Goal: Contribute content: Contribute content

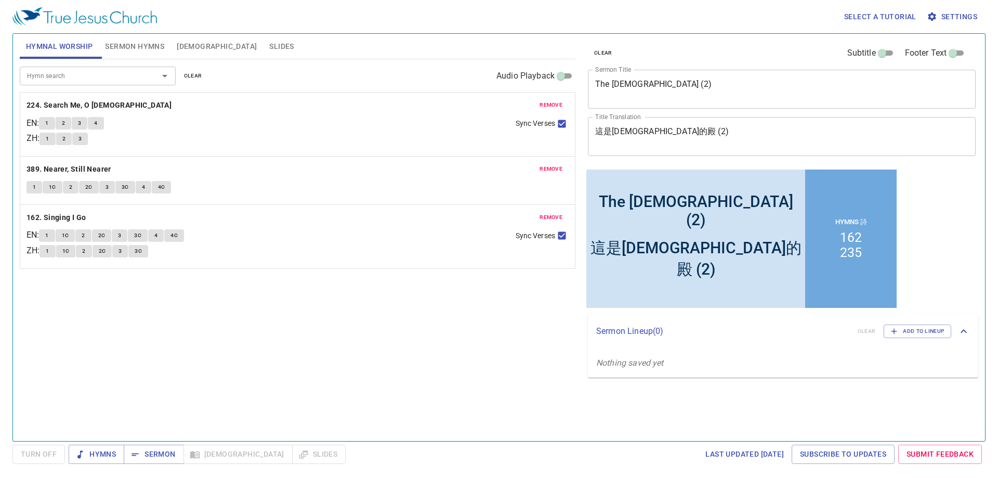
click at [141, 46] on span "Sermon Hymns" at bounding box center [134, 46] width 59 height 13
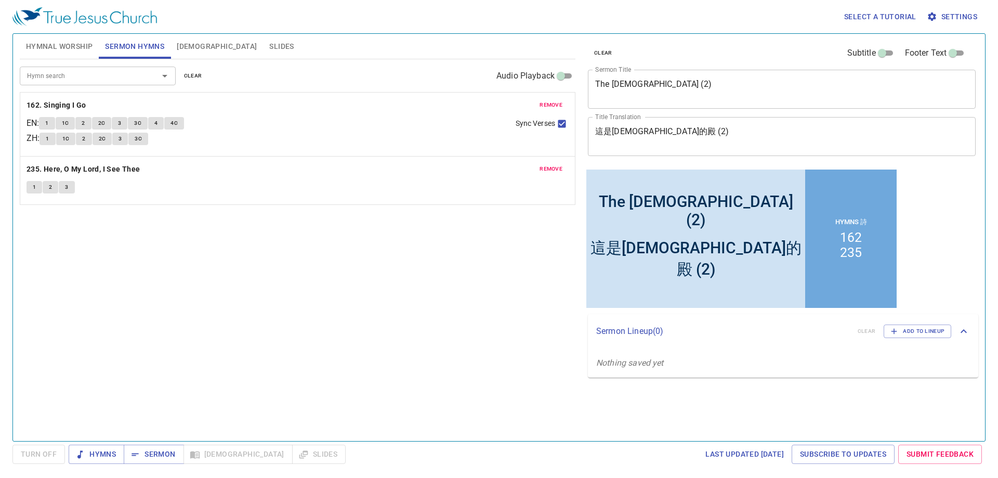
click at [120, 78] on input "Hymn search" at bounding box center [82, 76] width 119 height 12
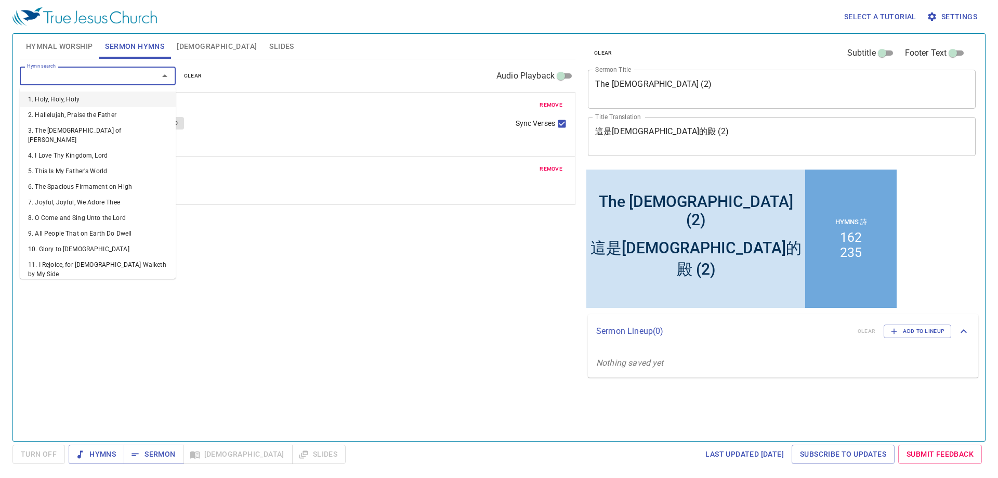
click at [190, 42] on span "[DEMOGRAPHIC_DATA]" at bounding box center [217, 46] width 80 height 13
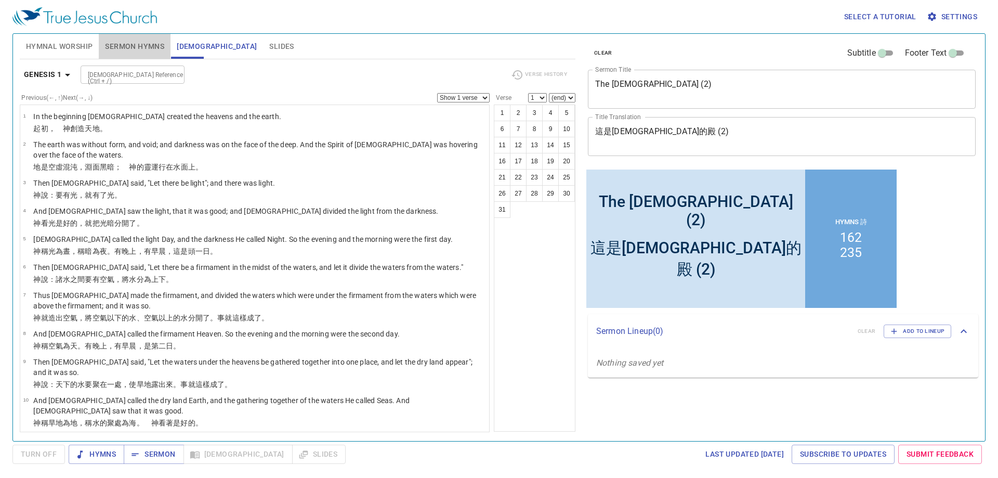
click at [138, 49] on span "Sermon Hymns" at bounding box center [134, 46] width 59 height 13
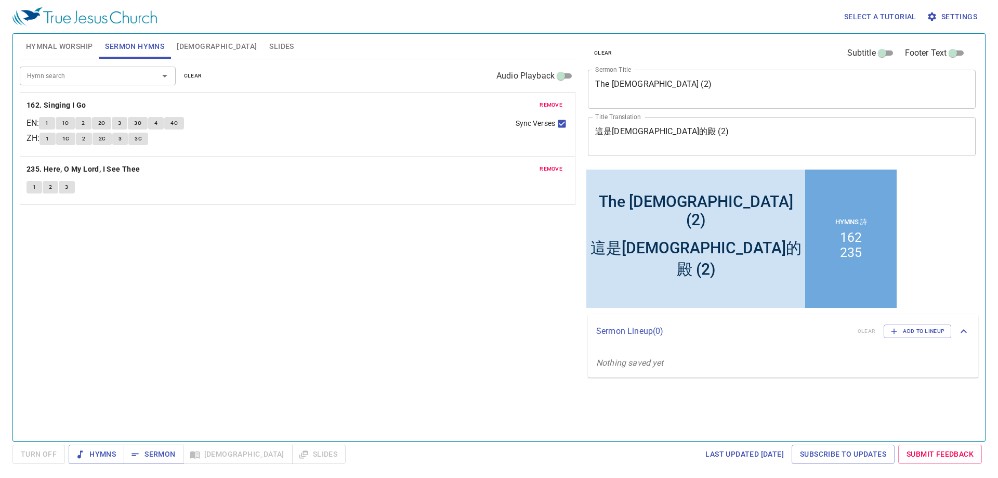
click at [645, 77] on div "The Temple of Jehovah (2) x Sermon Title" at bounding box center [782, 89] width 388 height 39
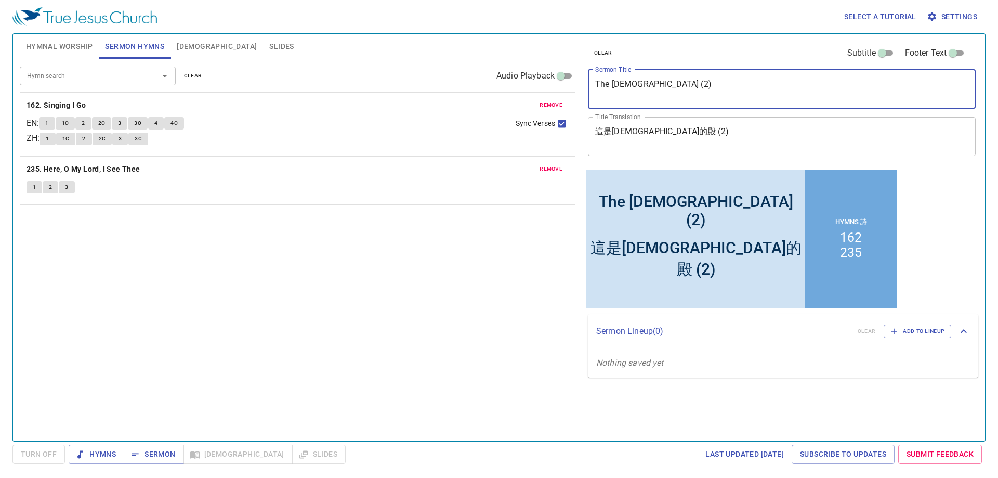
click at [639, 88] on textarea "The Temple of Jehovah (2)" at bounding box center [781, 89] width 373 height 20
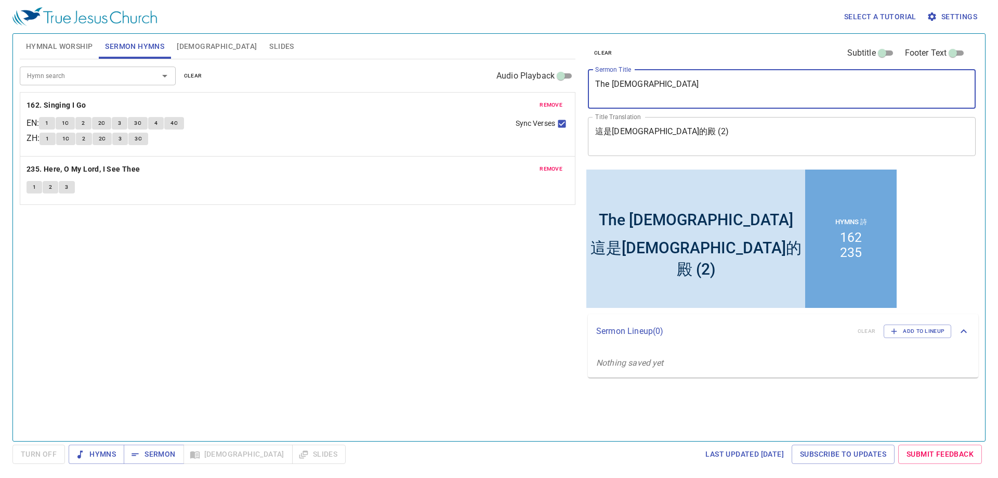
drag, startPoint x: 648, startPoint y: 82, endPoint x: 499, endPoint y: 95, distance: 149.1
click at [499, 91] on div "Hymnal Worship Sermon Hymns Bible Slides Hymn search Hymn search clear Audio Pl…" at bounding box center [499, 233] width 967 height 407
paste textarea "His Time and His Will (Jn 7, 8)"
type textarea "His Time and His Will (Jn 7, 8)"
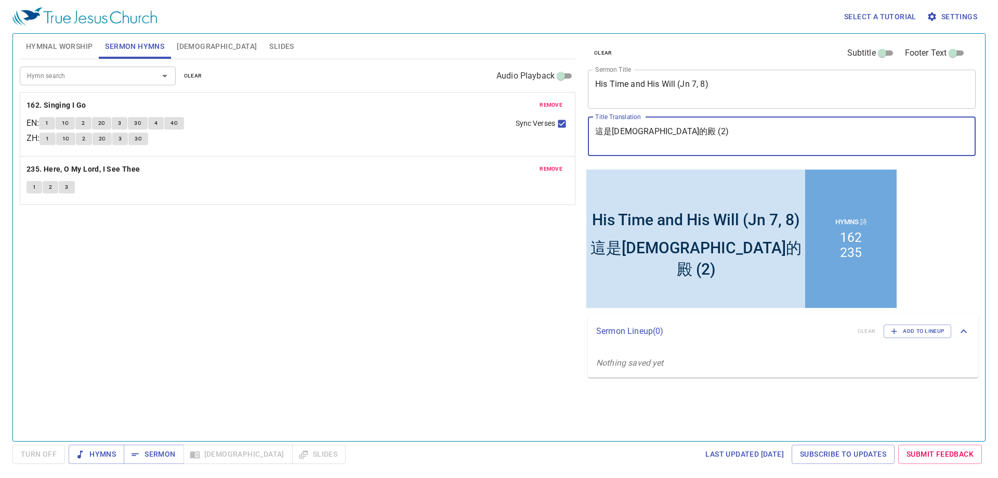
click at [616, 133] on textarea "這是耶和華的殿 (2)" at bounding box center [781, 136] width 373 height 20
paste textarea "祂的時間與旨意 (約7、8章"
type textarea "祂的時間與旨意 (約7、8章)"
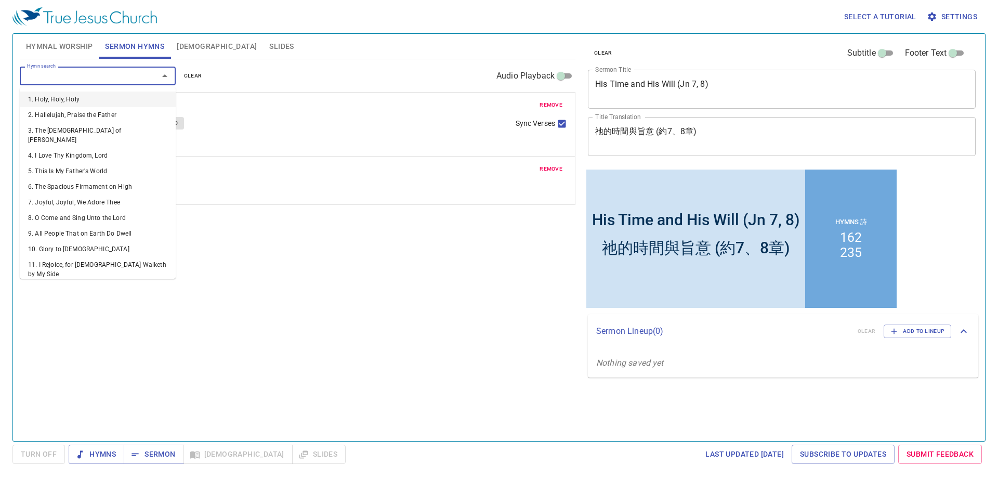
click at [82, 80] on input "Hymn search" at bounding box center [82, 76] width 119 height 12
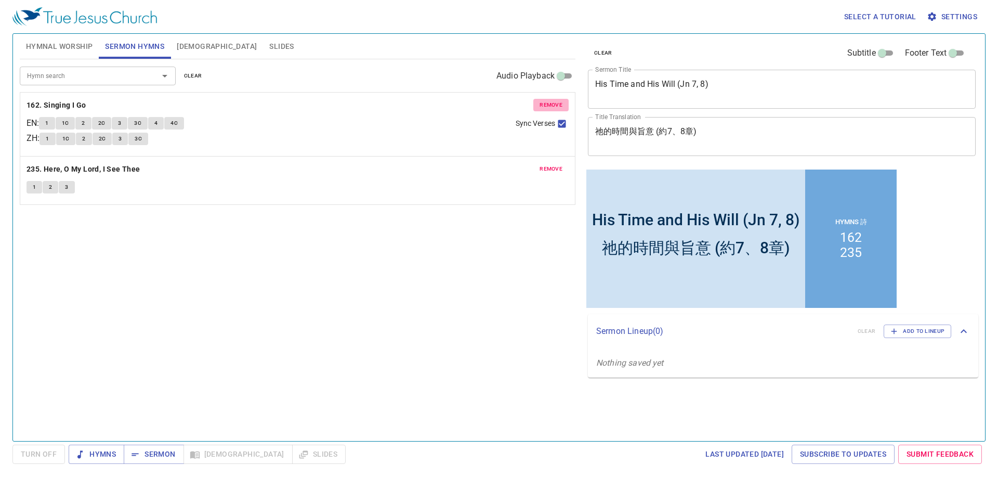
click at [549, 106] on span "remove" at bounding box center [550, 104] width 23 height 9
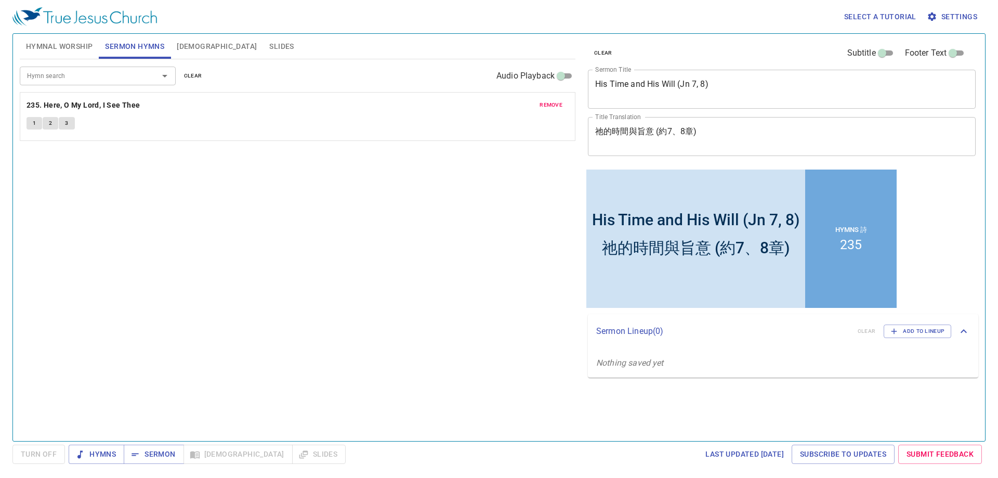
click at [549, 105] on span "remove" at bounding box center [550, 104] width 23 height 9
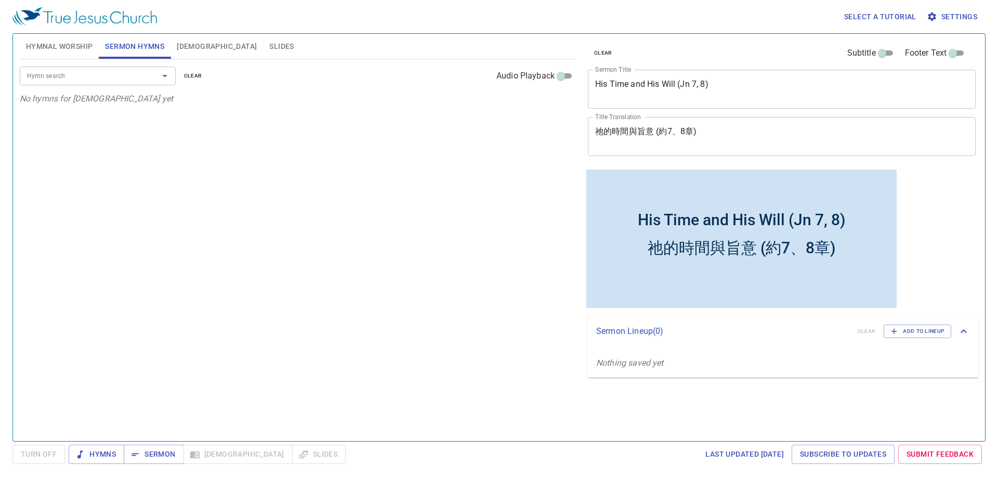
click at [125, 79] on input "Hymn search" at bounding box center [82, 76] width 119 height 12
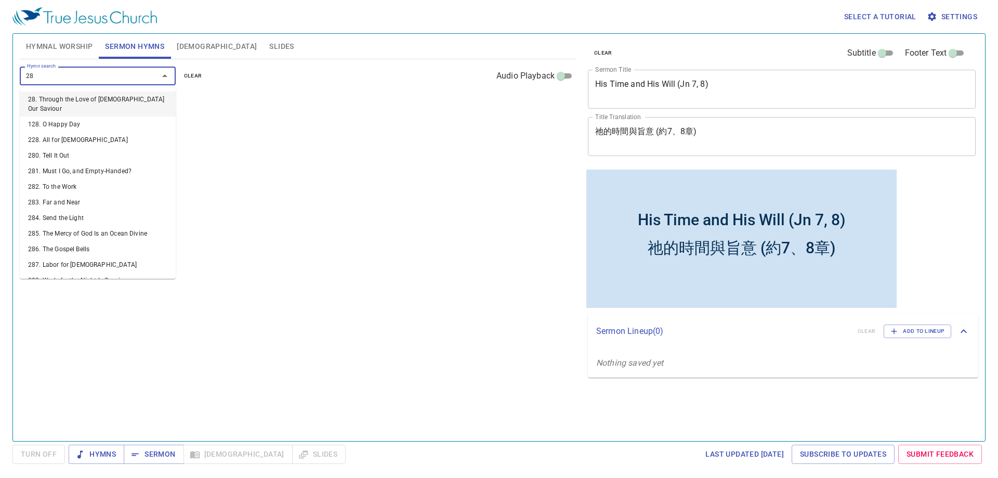
type input "284"
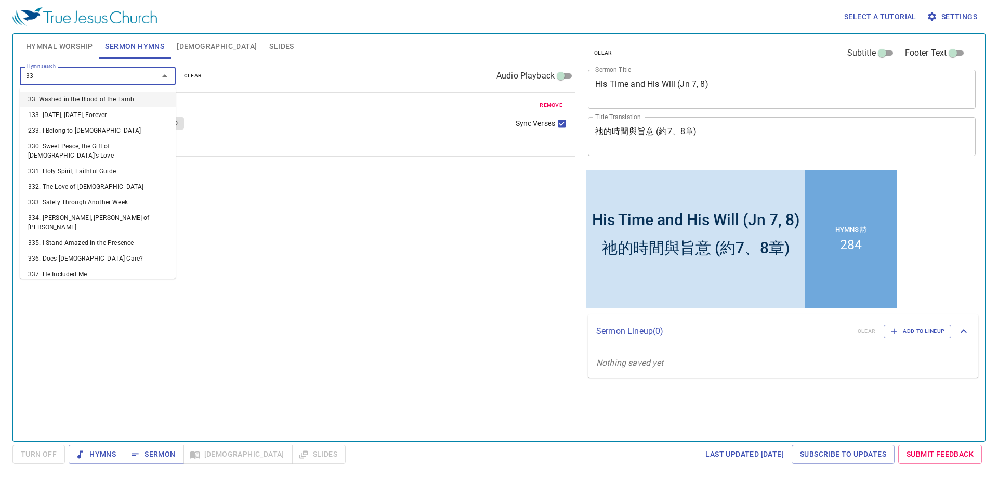
type input "339"
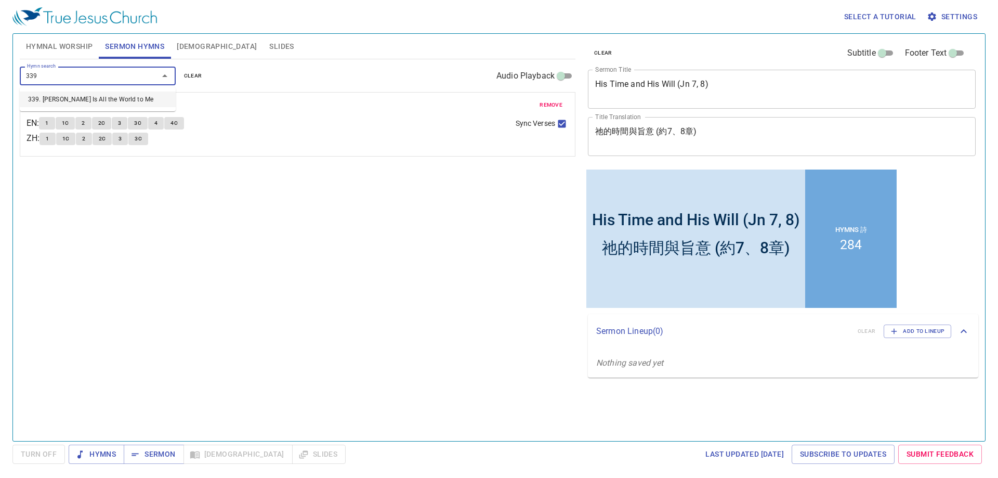
click at [70, 103] on li "339. [PERSON_NAME] Is All the World to Me" at bounding box center [98, 99] width 156 height 16
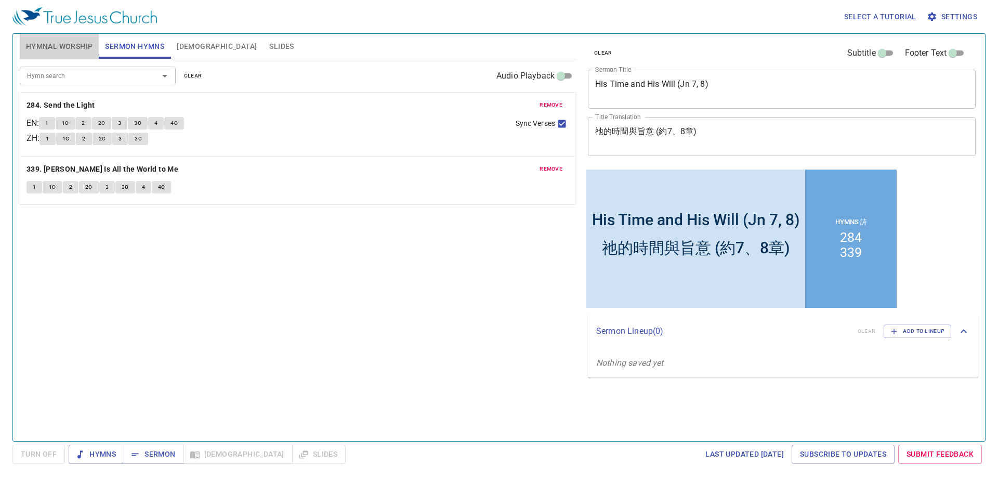
click at [47, 39] on button "Hymnal Worship" at bounding box center [60, 46] width 80 height 25
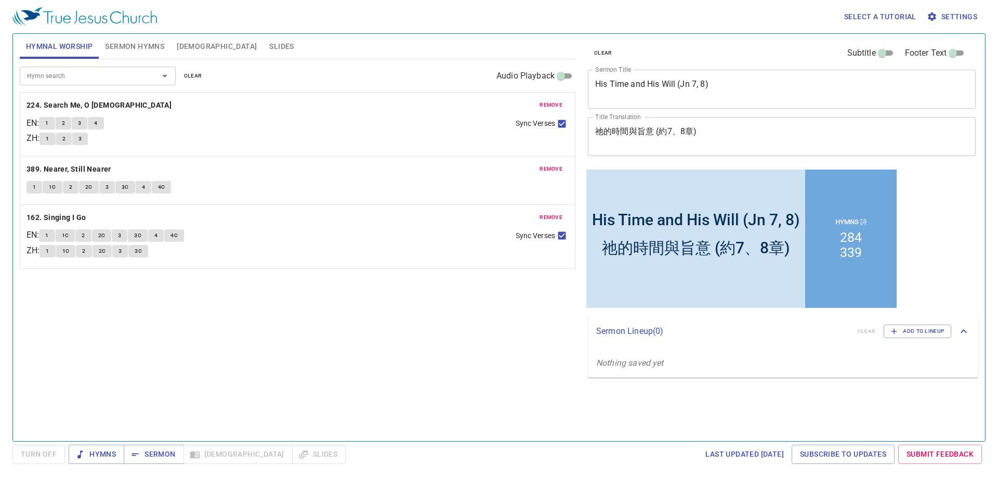
click at [71, 68] on div "Hymn search" at bounding box center [98, 76] width 156 height 18
click at [541, 105] on span "remove" at bounding box center [550, 104] width 23 height 9
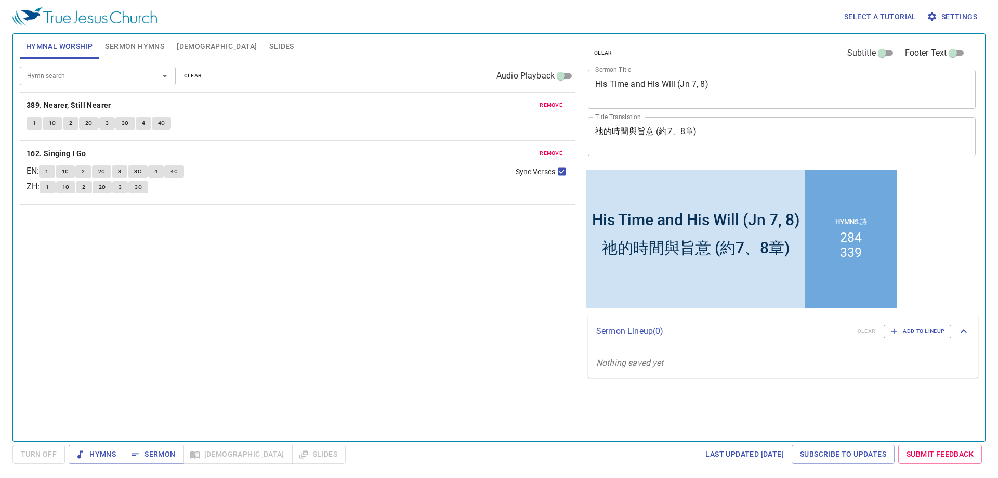
click at [541, 105] on span "remove" at bounding box center [550, 104] width 23 height 9
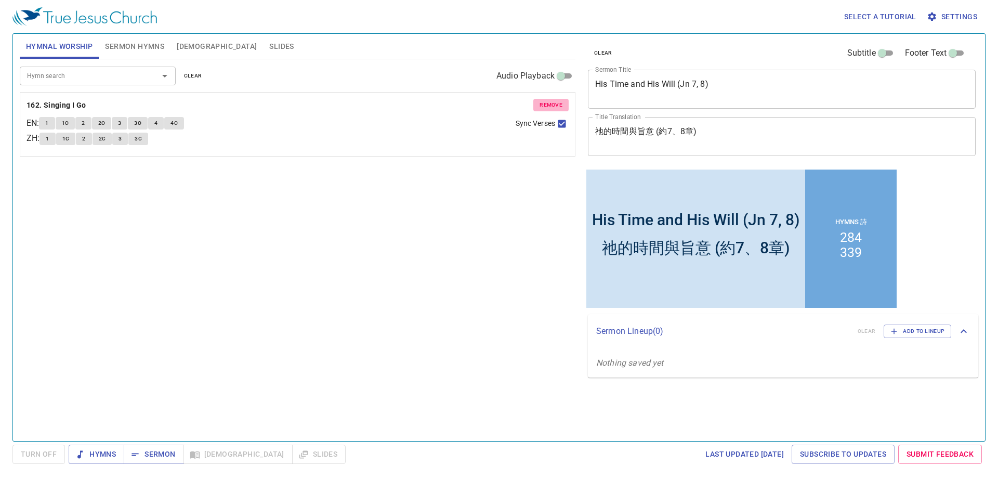
click at [541, 105] on span "remove" at bounding box center [550, 104] width 23 height 9
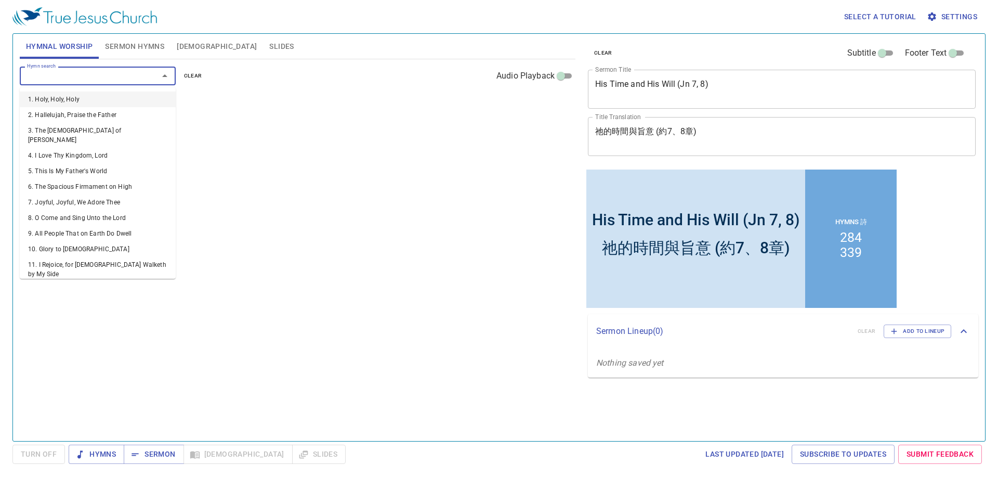
click at [103, 72] on input "Hymn search" at bounding box center [82, 76] width 119 height 12
type input "3"
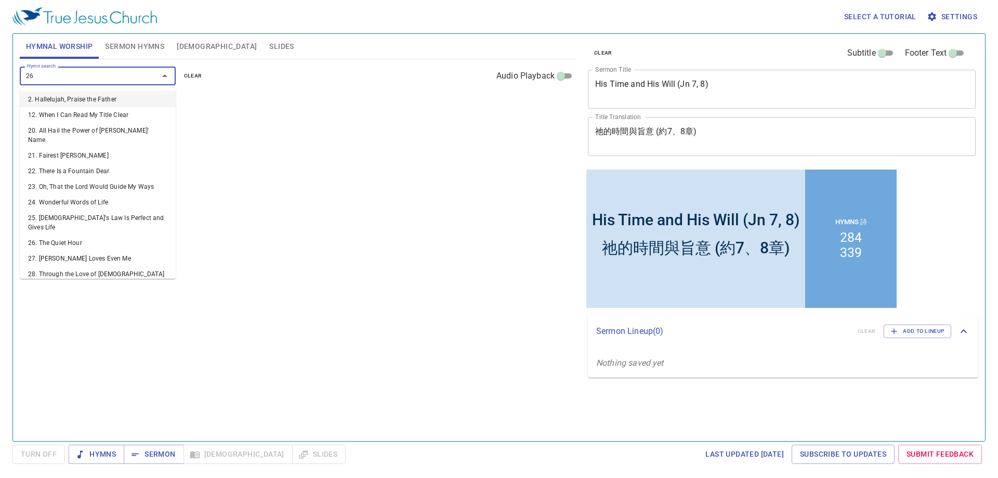
type input "262"
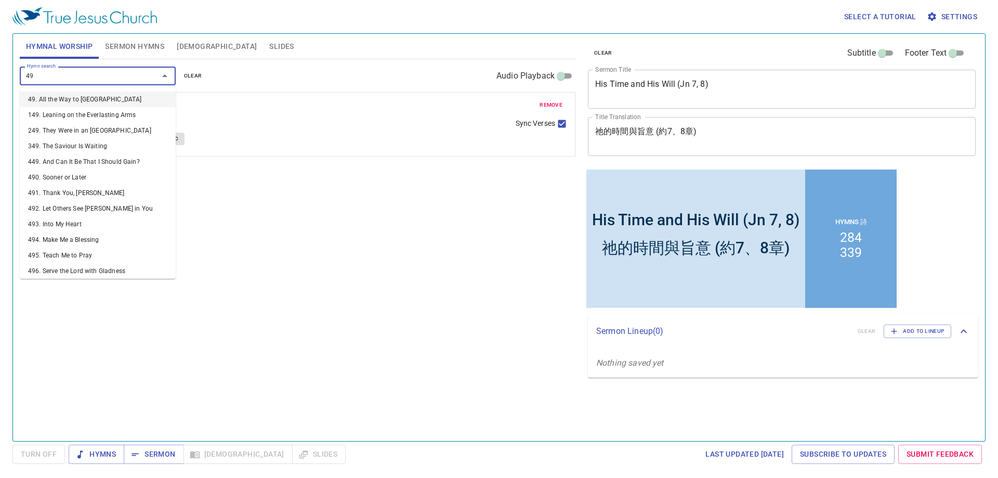
type input "492"
type input "356"
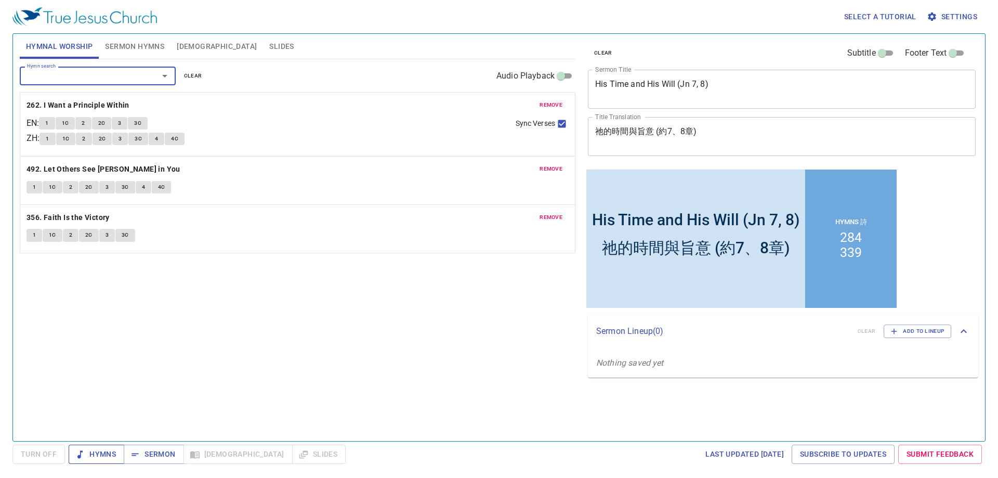
click at [91, 456] on span "Hymns" at bounding box center [96, 453] width 39 height 13
click at [235, 293] on div "Hymn search Hymn search clear Audio Playback remove 262. I Want a Principle Wit…" at bounding box center [297, 245] width 555 height 373
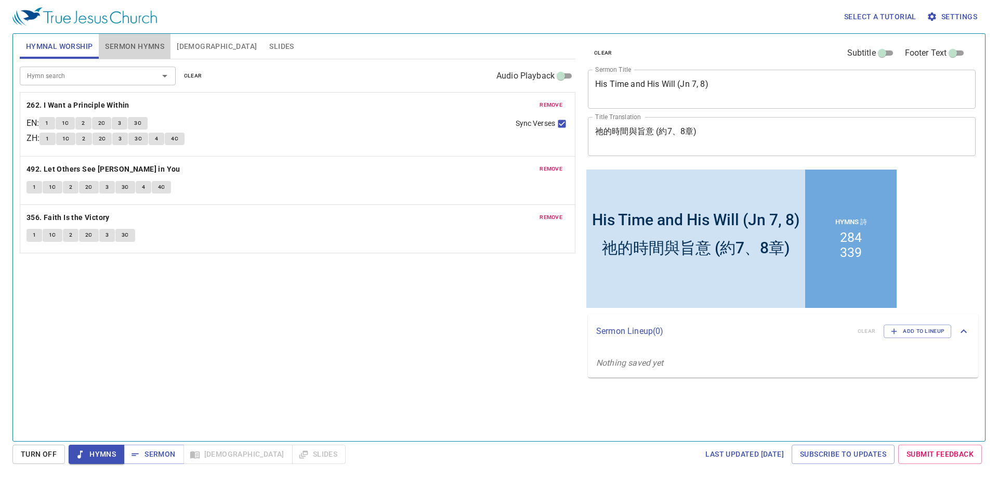
click at [154, 47] on span "Sermon Hymns" at bounding box center [134, 46] width 59 height 13
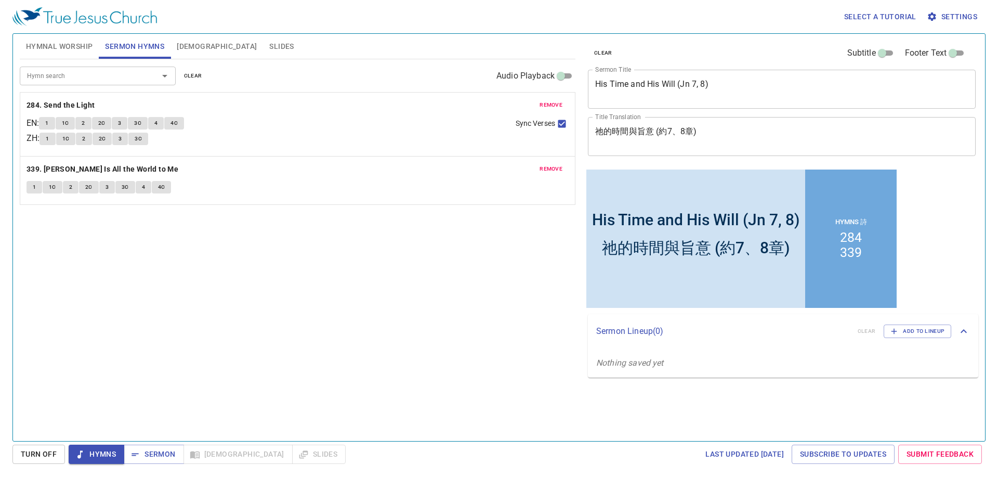
click at [262, 262] on div "Hymn search Hymn search clear Audio Playback remove 284. Send the Light EN : 1 …" at bounding box center [297, 245] width 555 height 373
click at [404, 285] on div "Hymn search Hymn search clear Audio Playback remove 284. Send the Light EN : 1 …" at bounding box center [297, 245] width 555 height 373
click at [79, 50] on span "Hymnal Worship" at bounding box center [59, 46] width 67 height 13
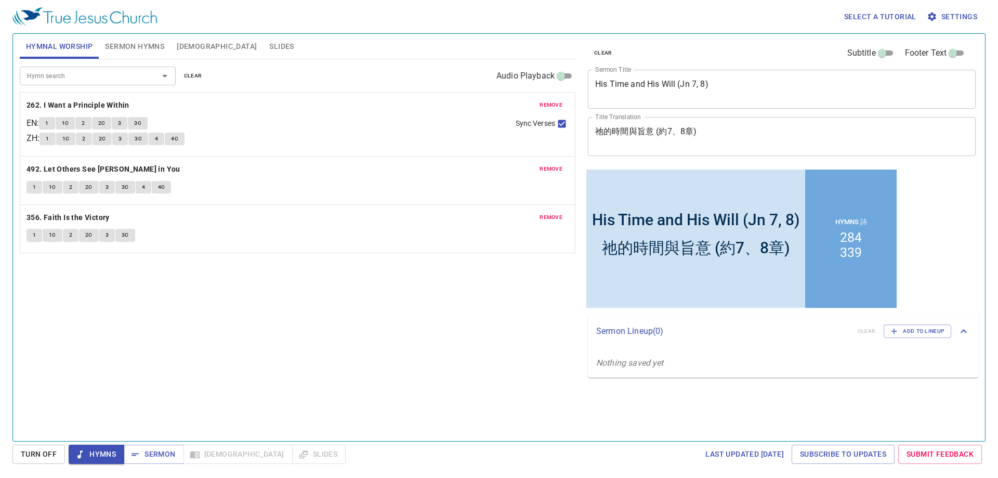
click at [260, 340] on div "Hymn search Hymn search clear Audio Playback remove 262. I Want a Principle Wit…" at bounding box center [297, 245] width 555 height 373
click at [49, 125] on button "1" at bounding box center [47, 123] width 16 height 12
click at [260, 373] on div "Hymn search Hymn search clear Audio Playback remove 262. I Want a Principle Wit…" at bounding box center [297, 245] width 555 height 373
click at [109, 167] on b "492. Let Others See [PERSON_NAME] in You" at bounding box center [104, 169] width 154 height 13
click at [143, 283] on div "Hymn search Hymn search clear Audio Playback remove 262. I Want a Principle Wit…" at bounding box center [297, 245] width 555 height 373
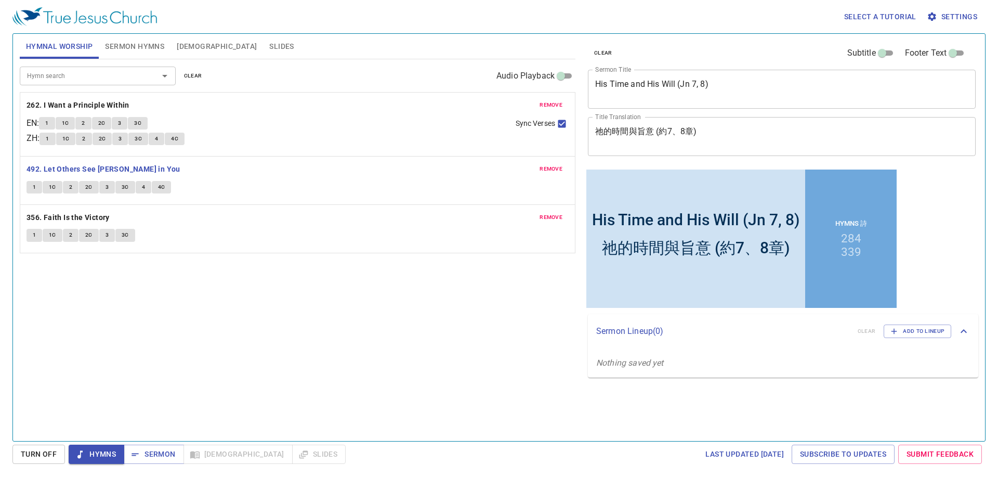
click at [34, 188] on span "1" at bounding box center [34, 186] width 3 height 9
click at [173, 281] on div "Hymn search Hymn search clear Audio Playback remove 262. I Want a Principle Wit…" at bounding box center [297, 245] width 555 height 373
click at [285, 350] on div "Hymn search Hymn search clear Audio Playback remove 262. I Want a Principle Wit…" at bounding box center [297, 245] width 555 height 373
click at [306, 323] on div "Hymn search Hymn search clear Audio Playback remove 262. I Want a Principle Wit…" at bounding box center [297, 245] width 555 height 373
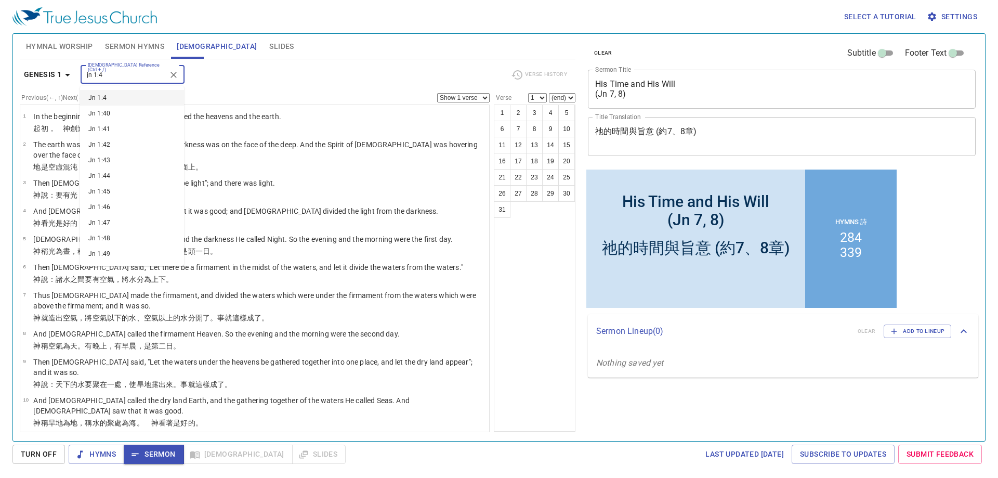
type input "jn 1:4"
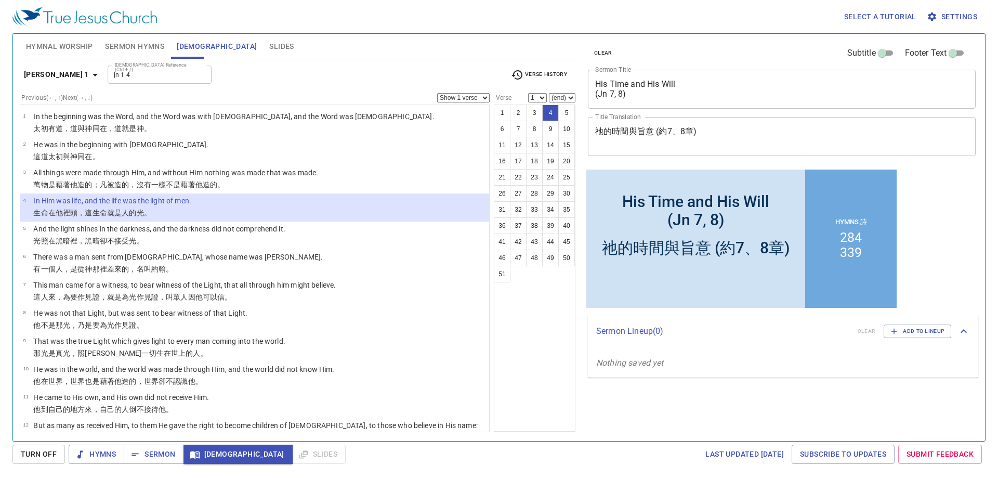
select select "4"
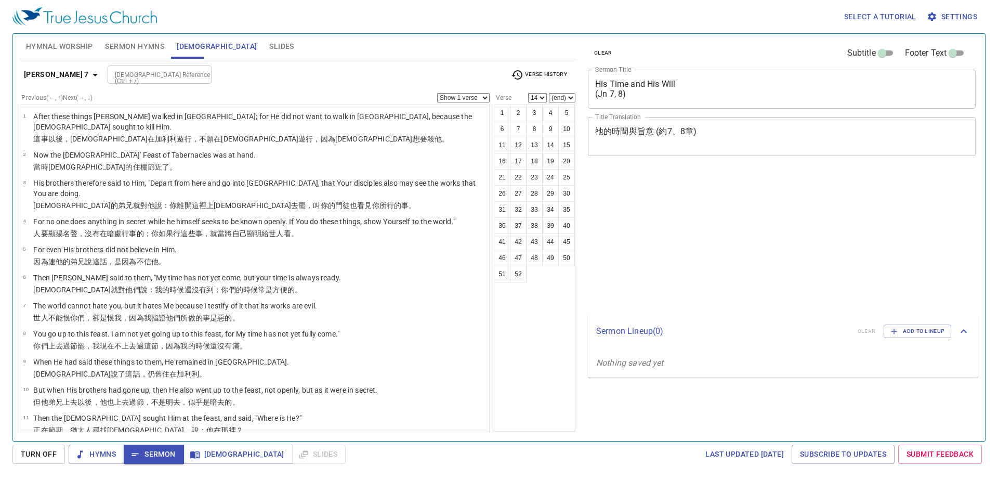
select select "14"
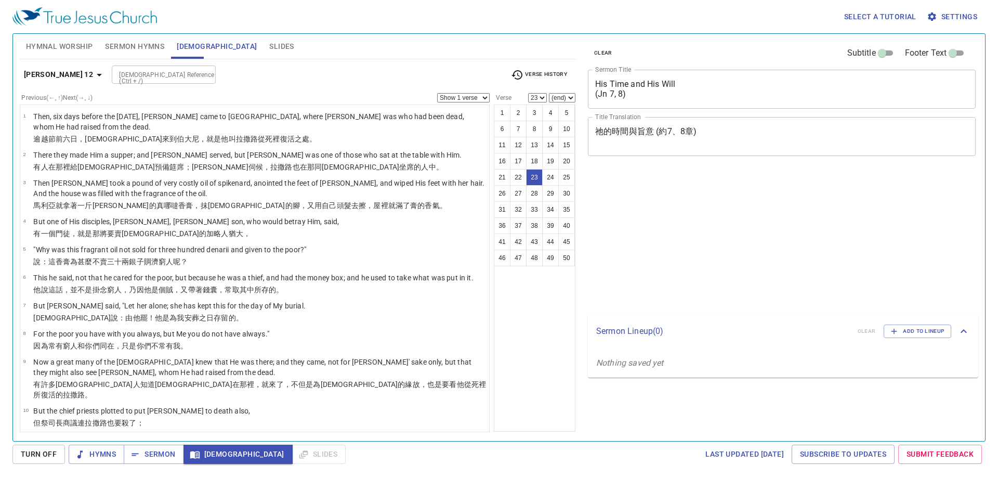
select select "23"
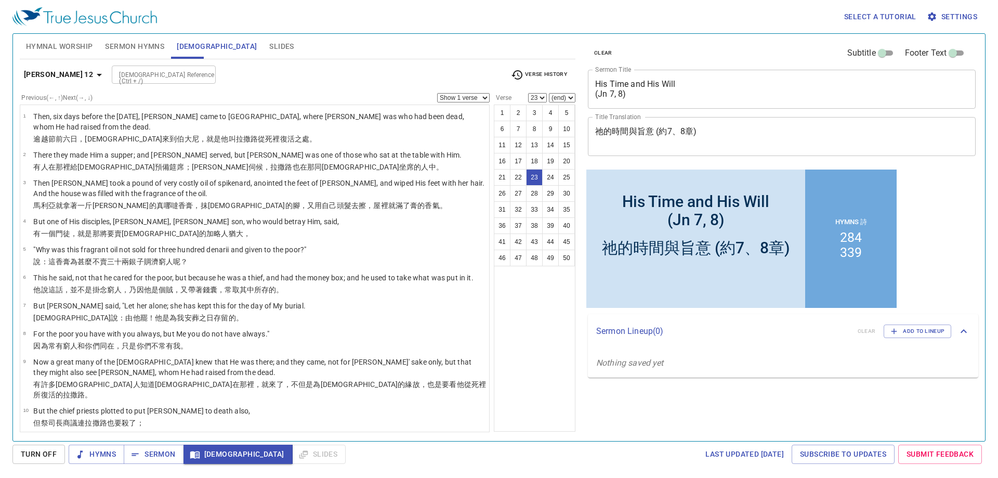
scroll to position [440, 0]
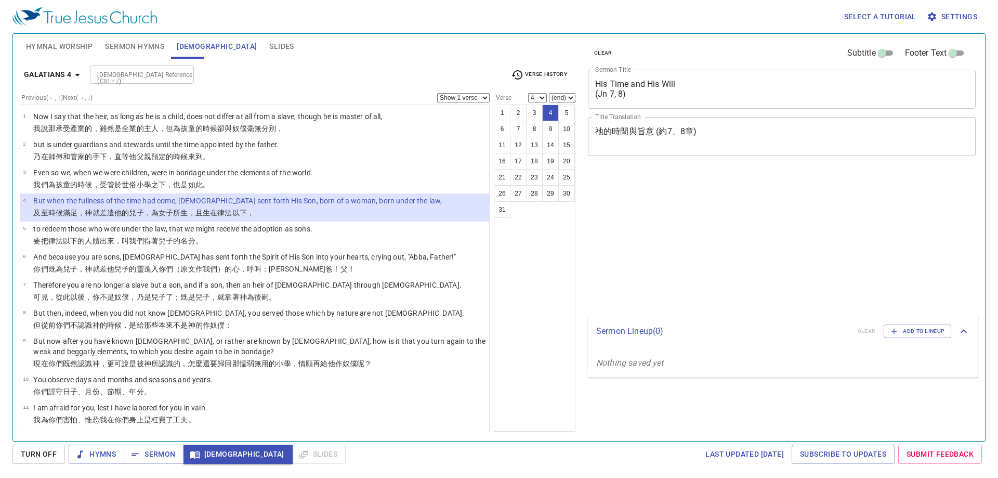
select select "4"
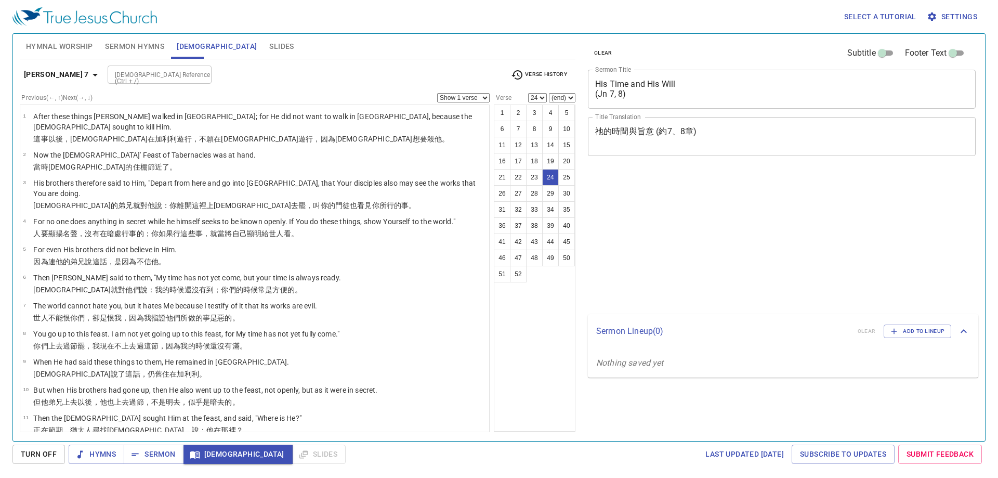
select select "24"
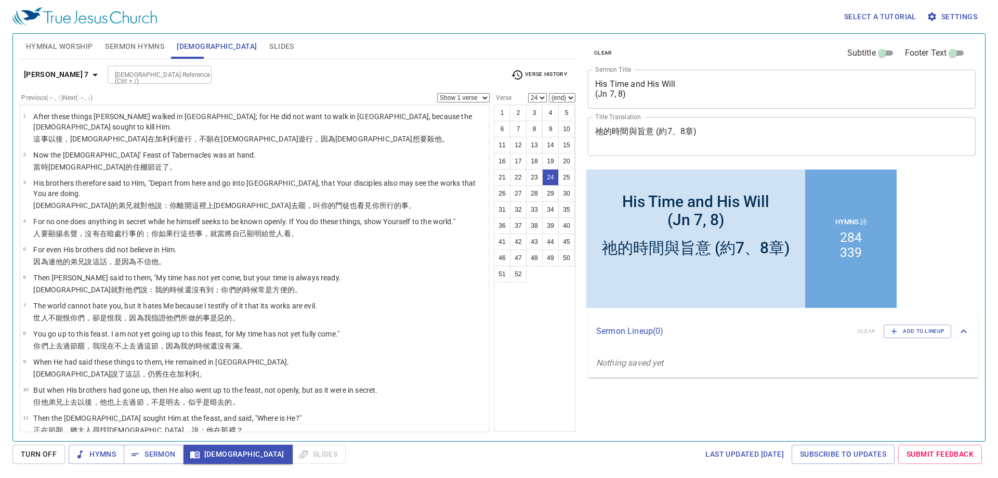
scroll to position [566, 0]
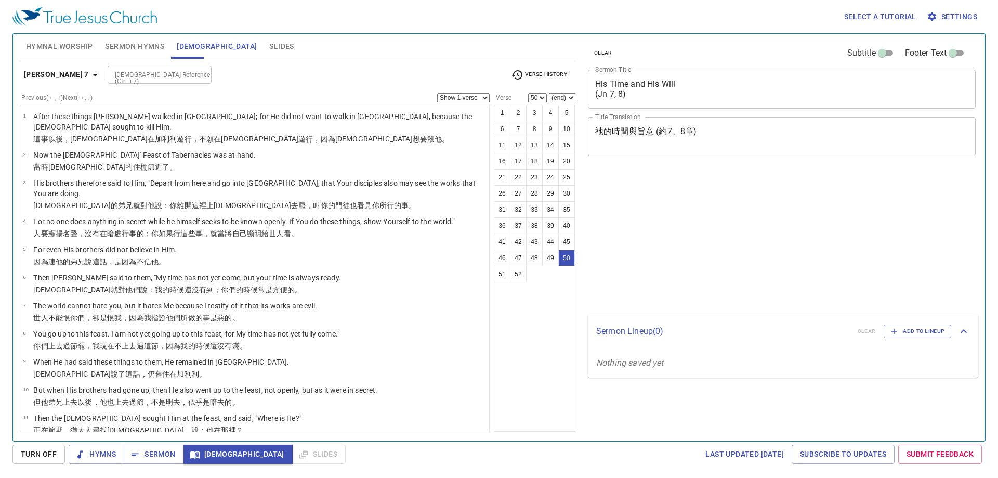
select select "50"
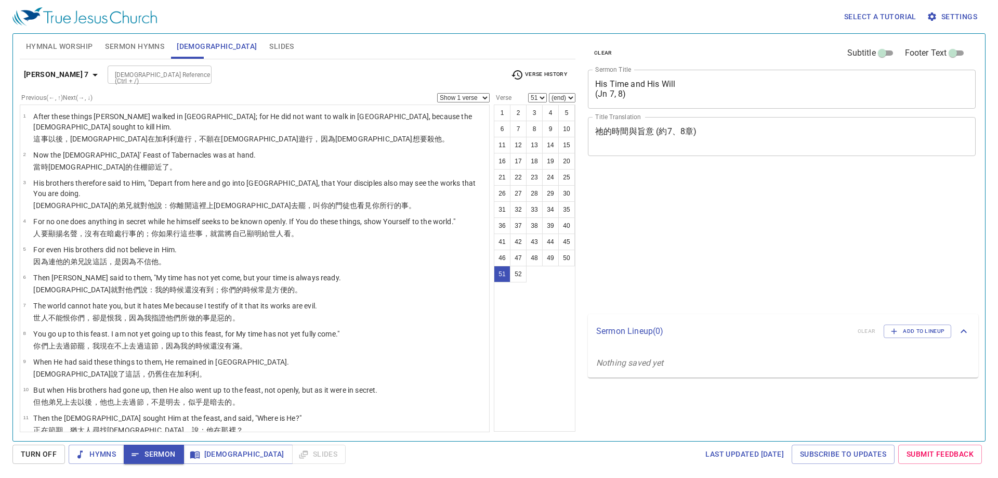
select select "51"
click at [150, 81] on input "[DEMOGRAPHIC_DATA] Reference (Ctrl + /)" at bounding box center [151, 75] width 81 height 12
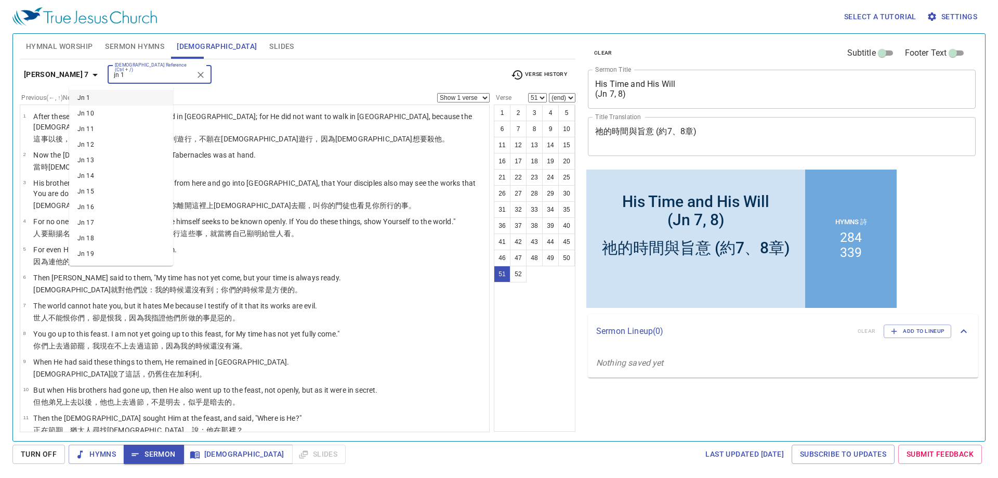
type input "jn 15"
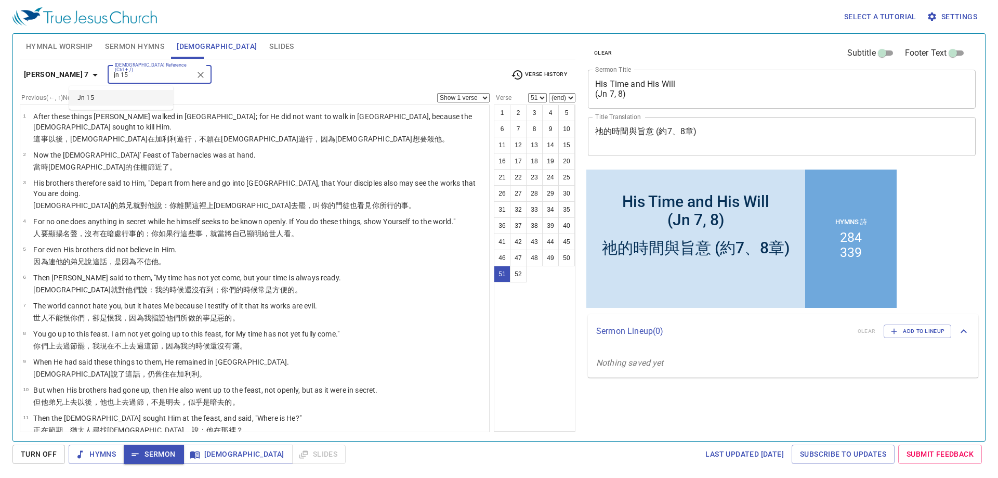
scroll to position [1224, 0]
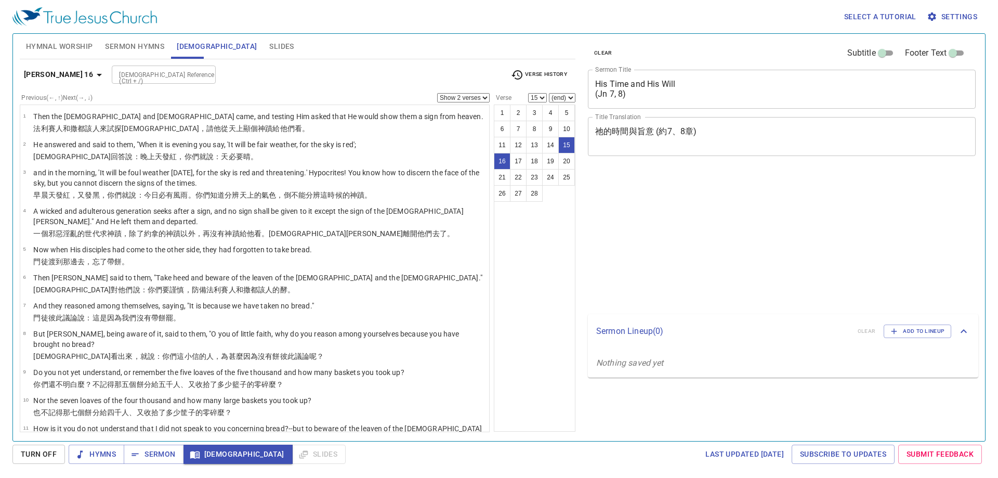
select select "2"
select select "15"
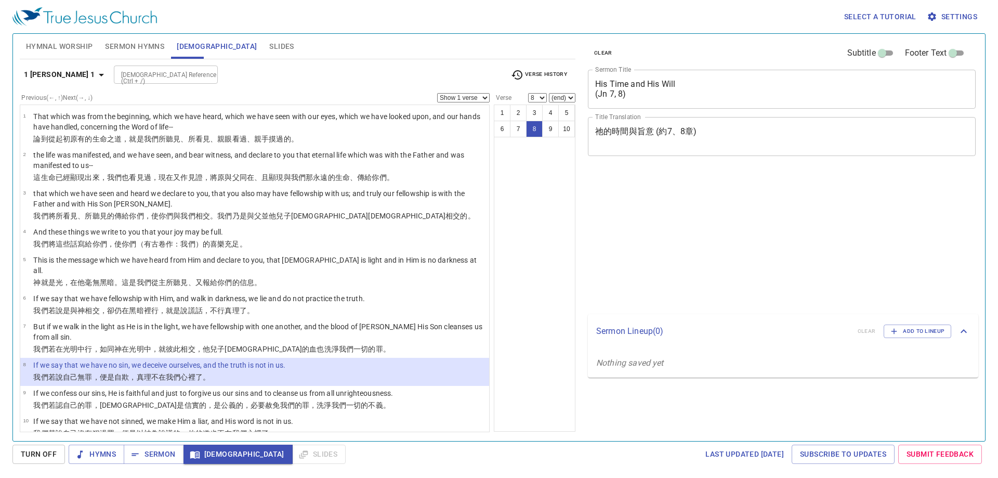
select select "8"
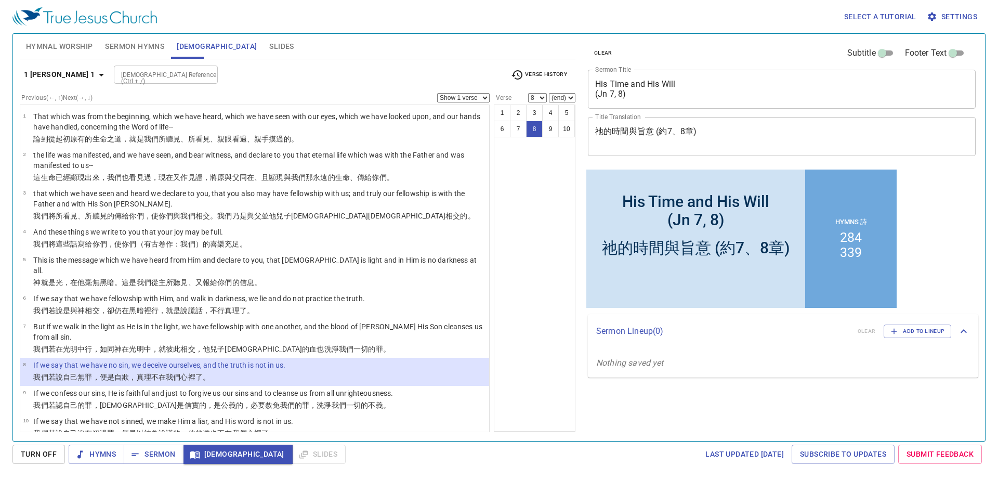
scroll to position [4, 0]
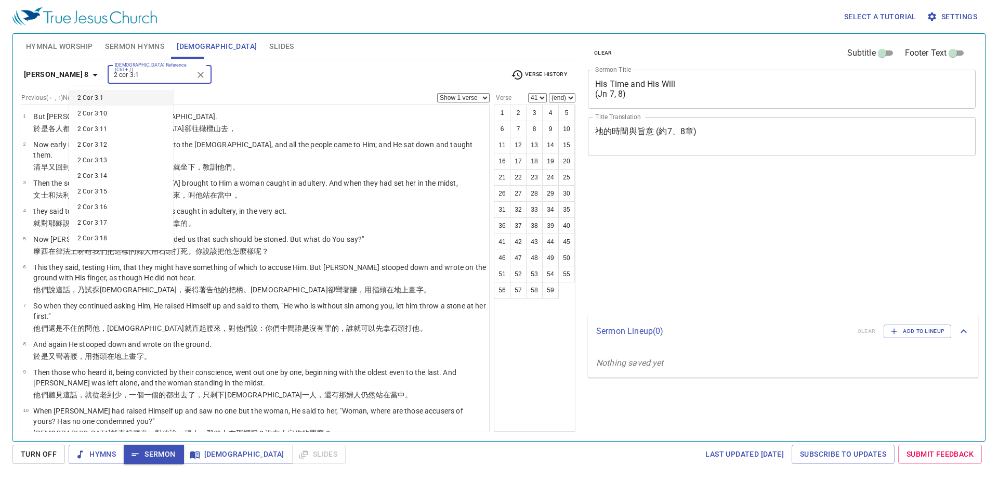
select select "41"
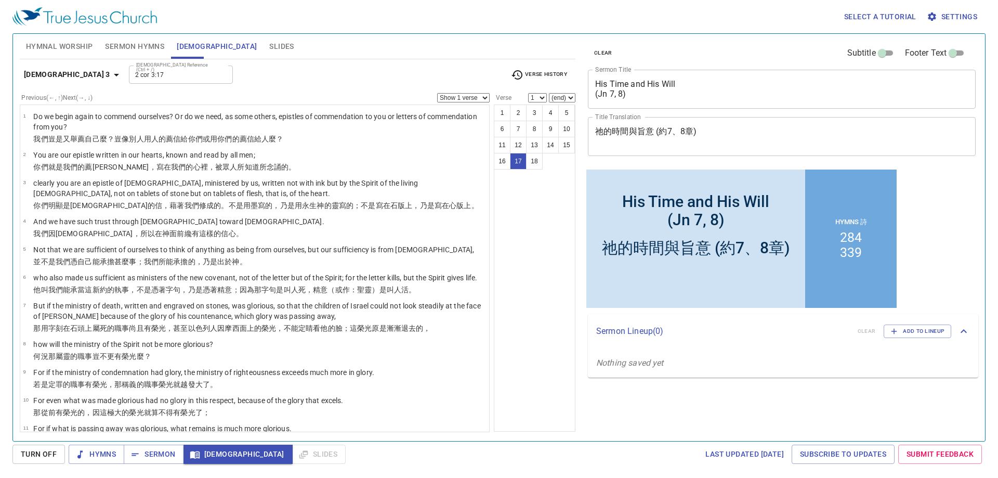
type input "2 Cor 3:17"
select select "17"
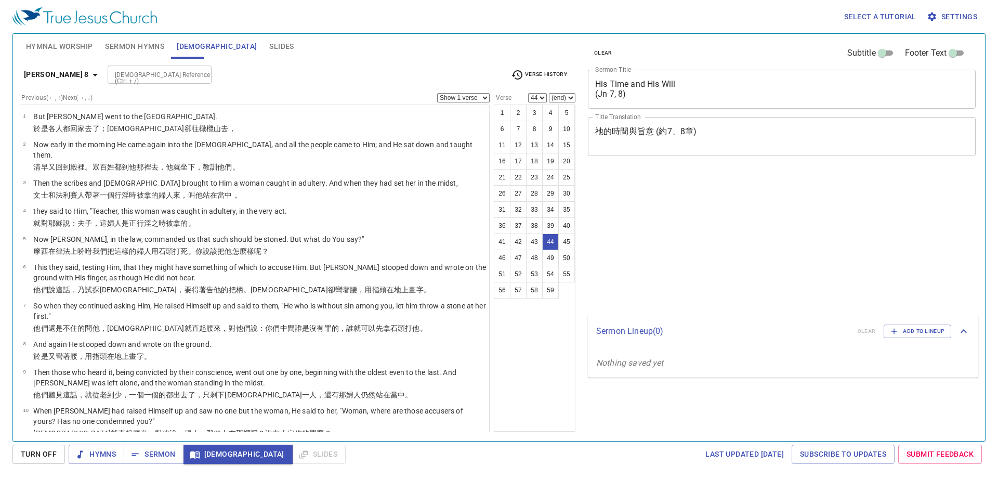
select select "44"
